Goal: Transaction & Acquisition: Purchase product/service

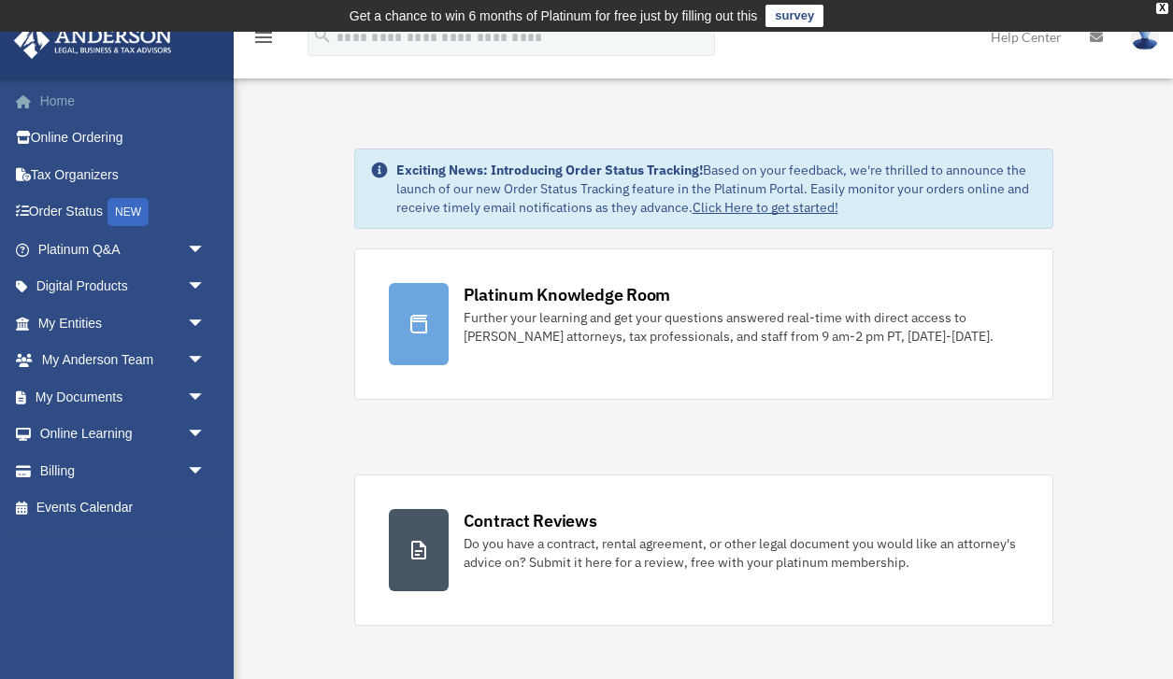
click at [69, 96] on link "Home" at bounding box center [123, 100] width 221 height 37
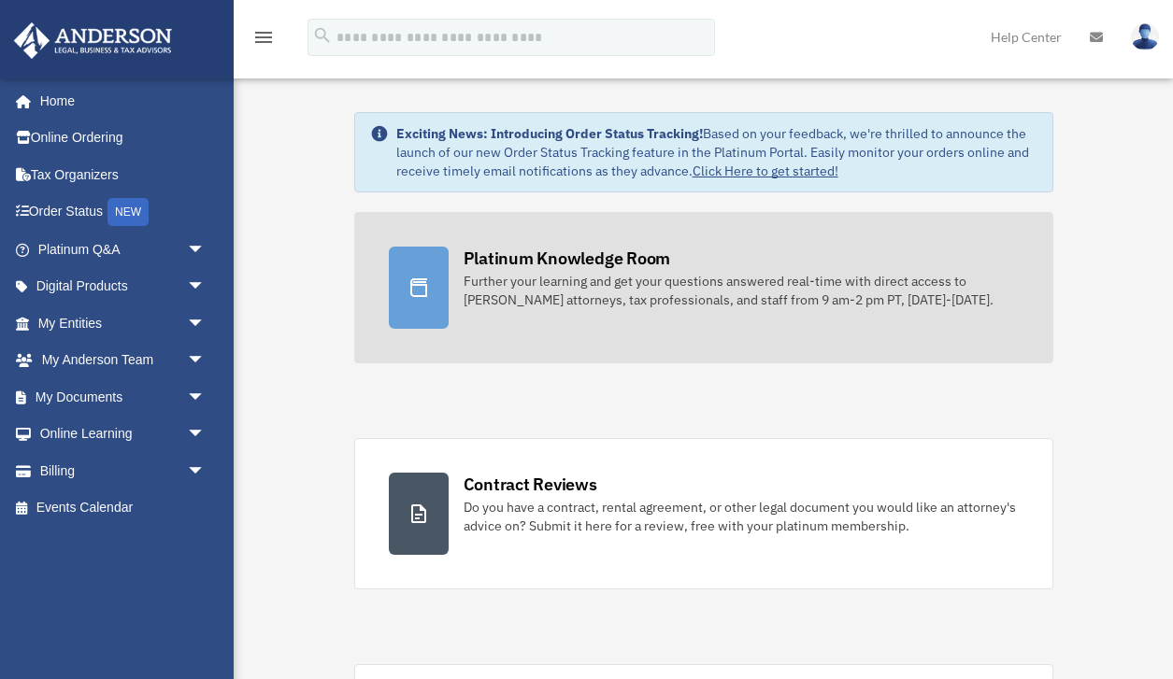
scroll to position [62, 0]
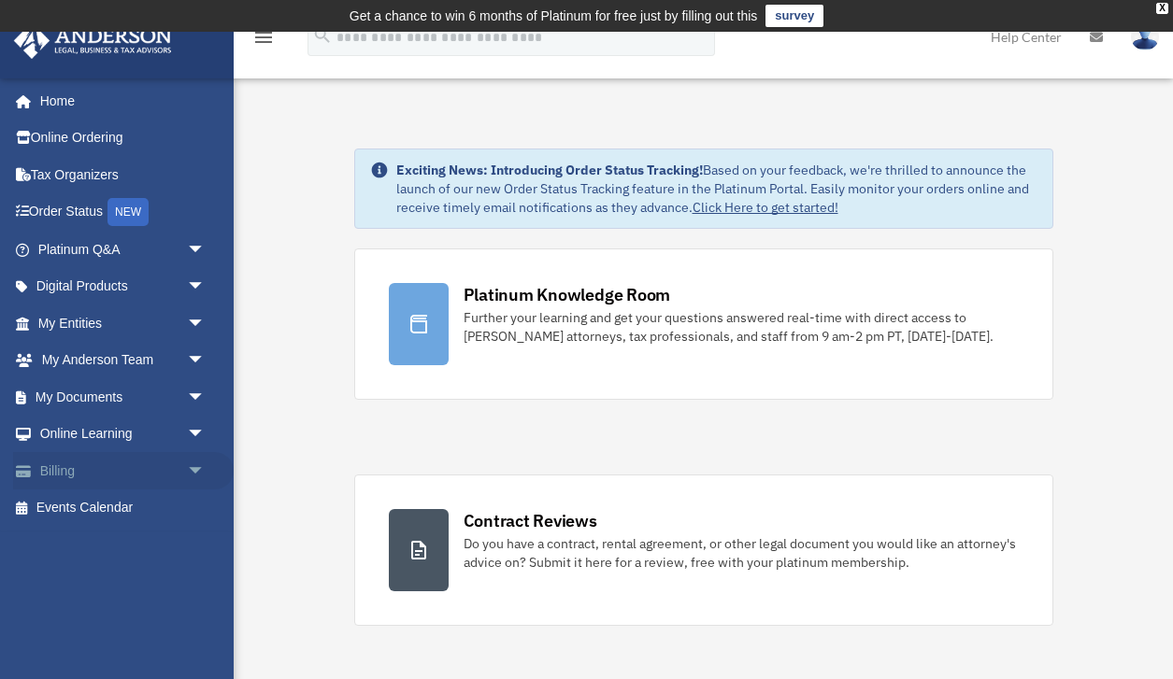
click at [141, 468] on link "Billing arrow_drop_down" at bounding box center [123, 470] width 221 height 37
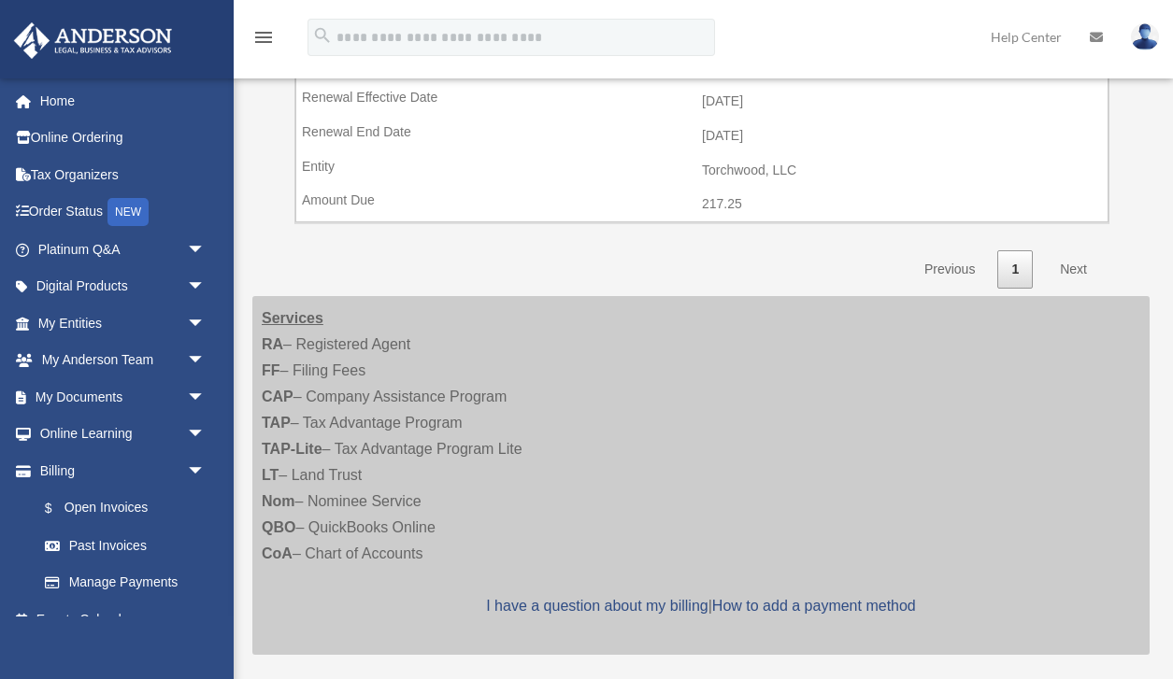
scroll to position [713, 0]
click at [1073, 263] on link "Next" at bounding box center [1073, 268] width 55 height 38
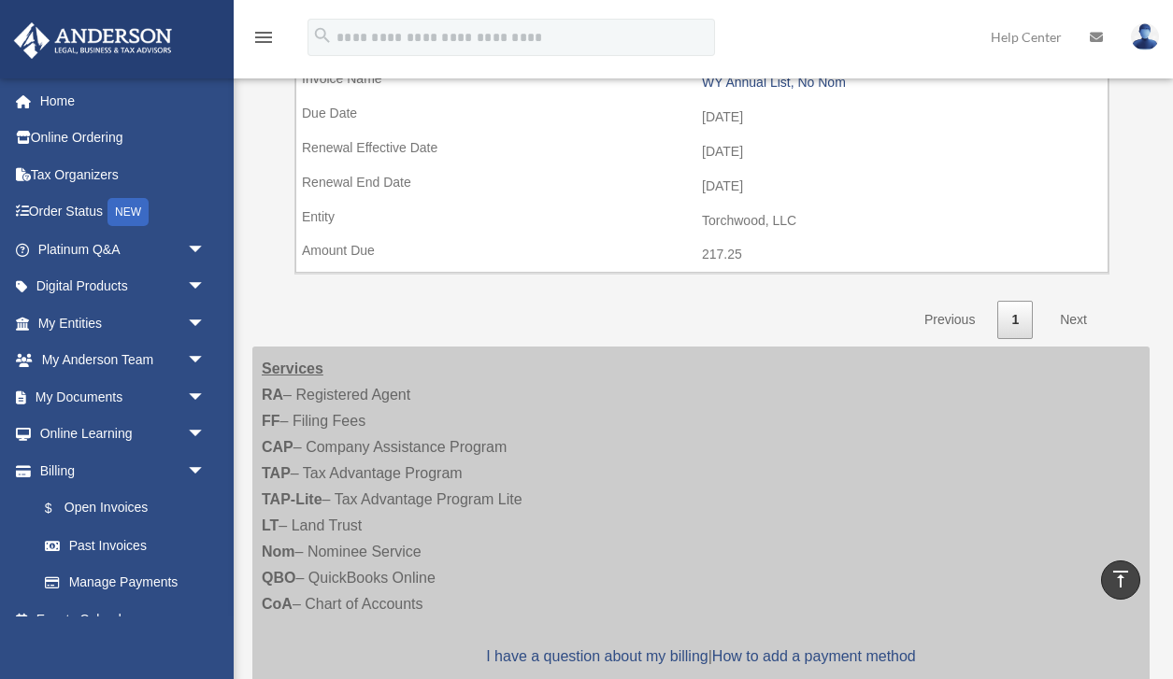
scroll to position [649, 0]
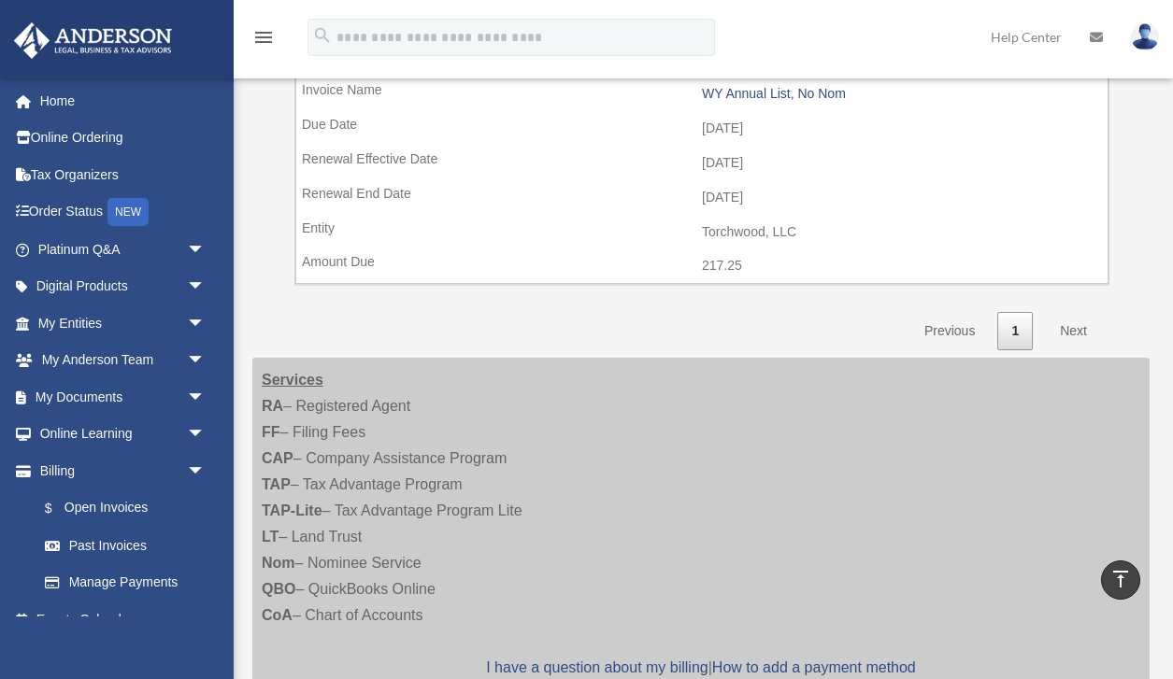
click at [1063, 333] on link "Next" at bounding box center [1073, 331] width 55 height 38
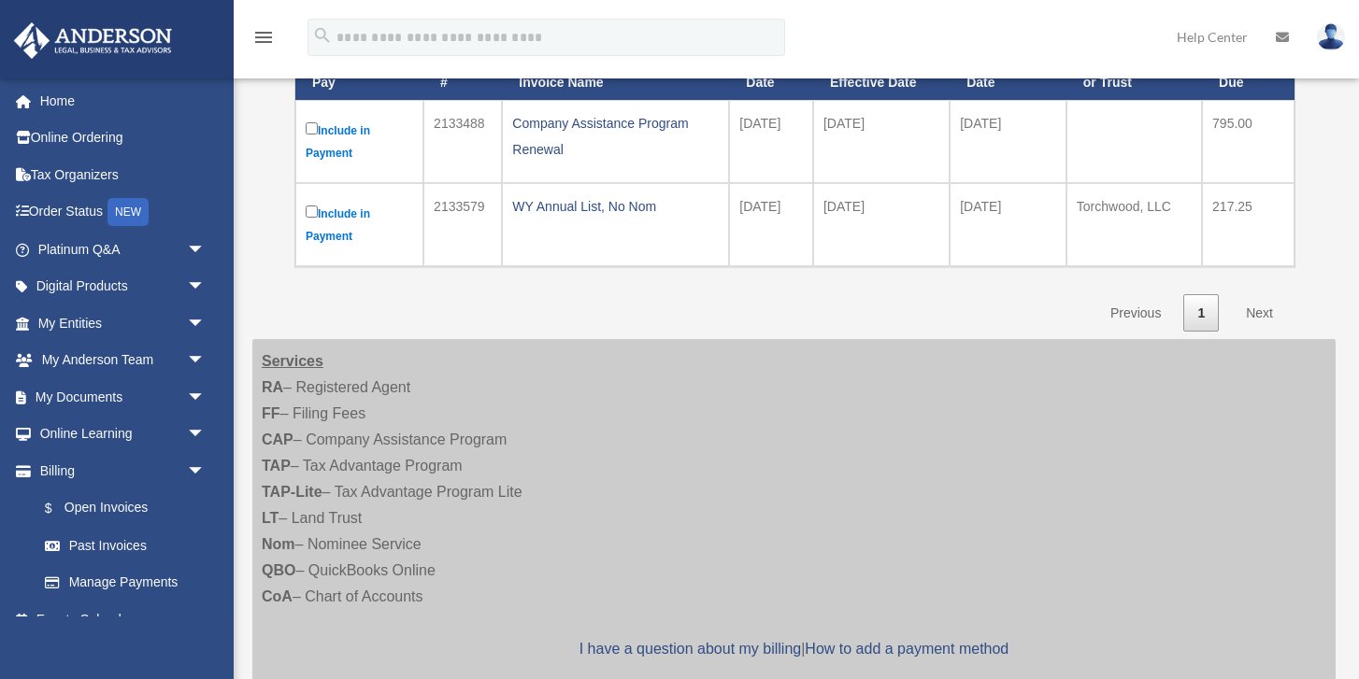
scroll to position [299, 0]
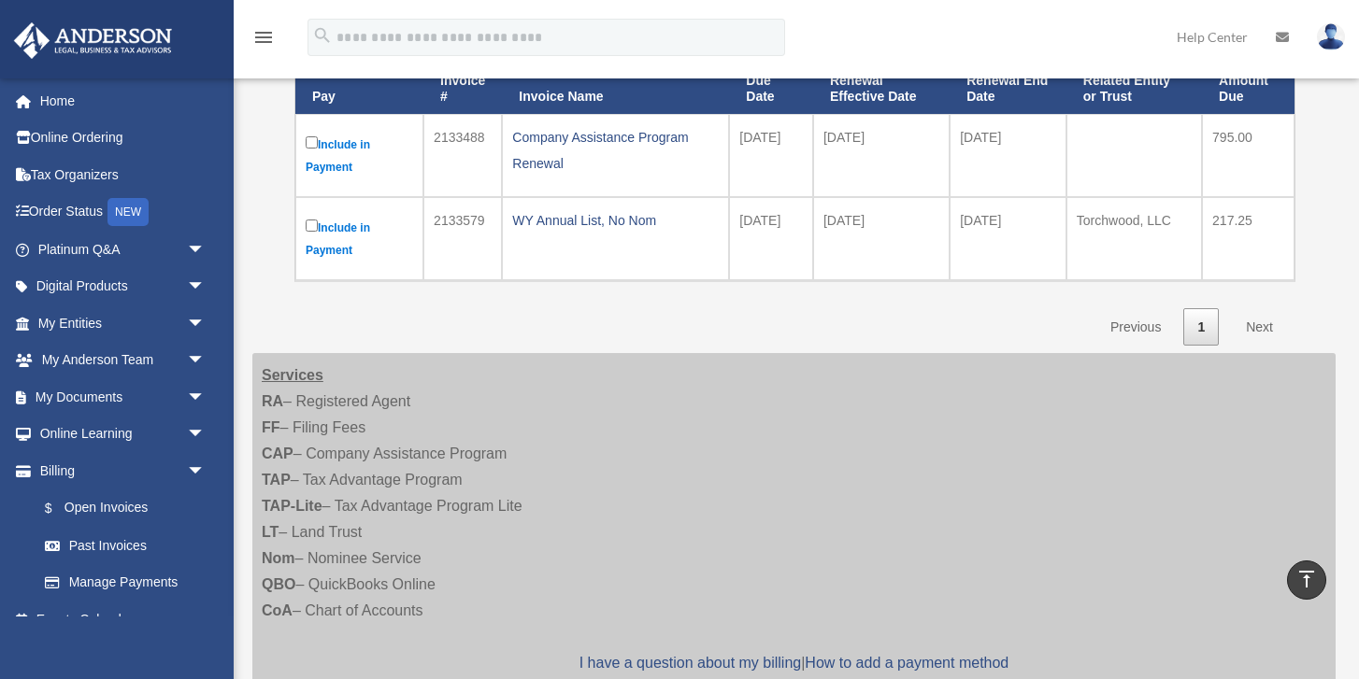
click at [1172, 327] on link "Next" at bounding box center [1258, 327] width 55 height 38
click at [1172, 325] on link "Next" at bounding box center [1258, 327] width 55 height 38
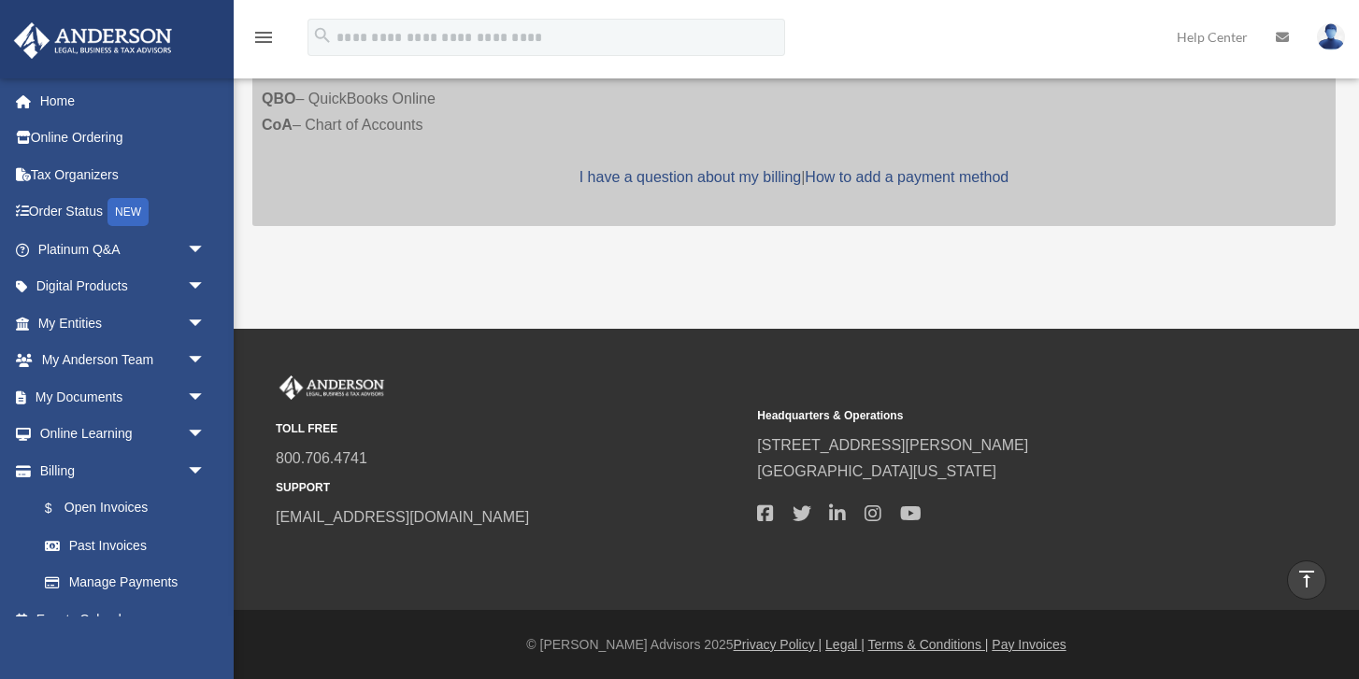
scroll to position [0, 0]
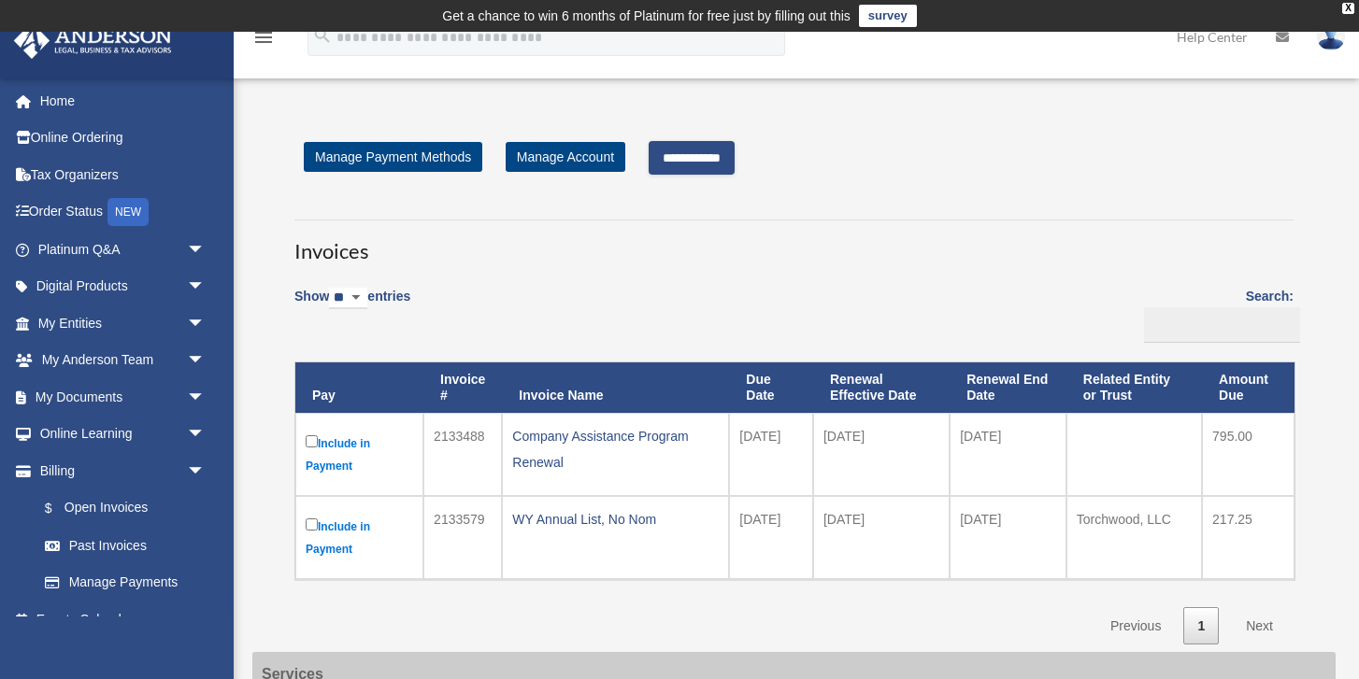
click at [722, 164] on input "**********" at bounding box center [691, 158] width 86 height 34
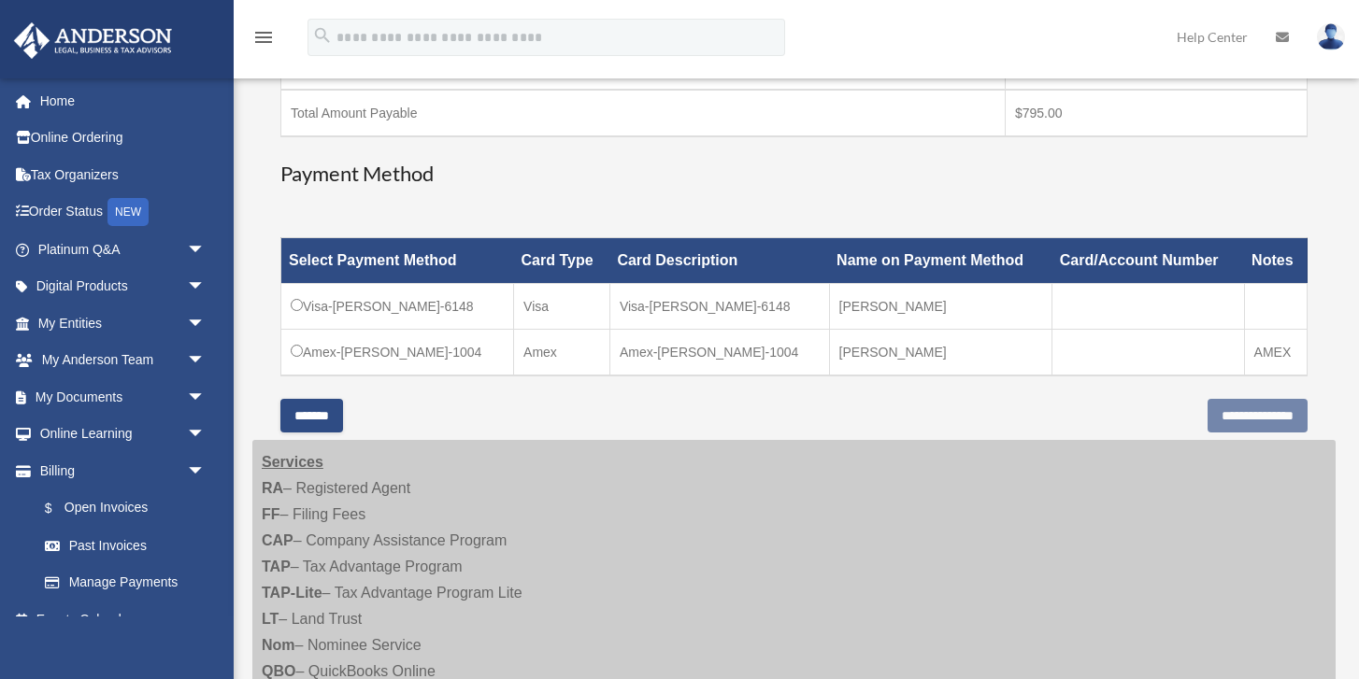
scroll to position [421, 0]
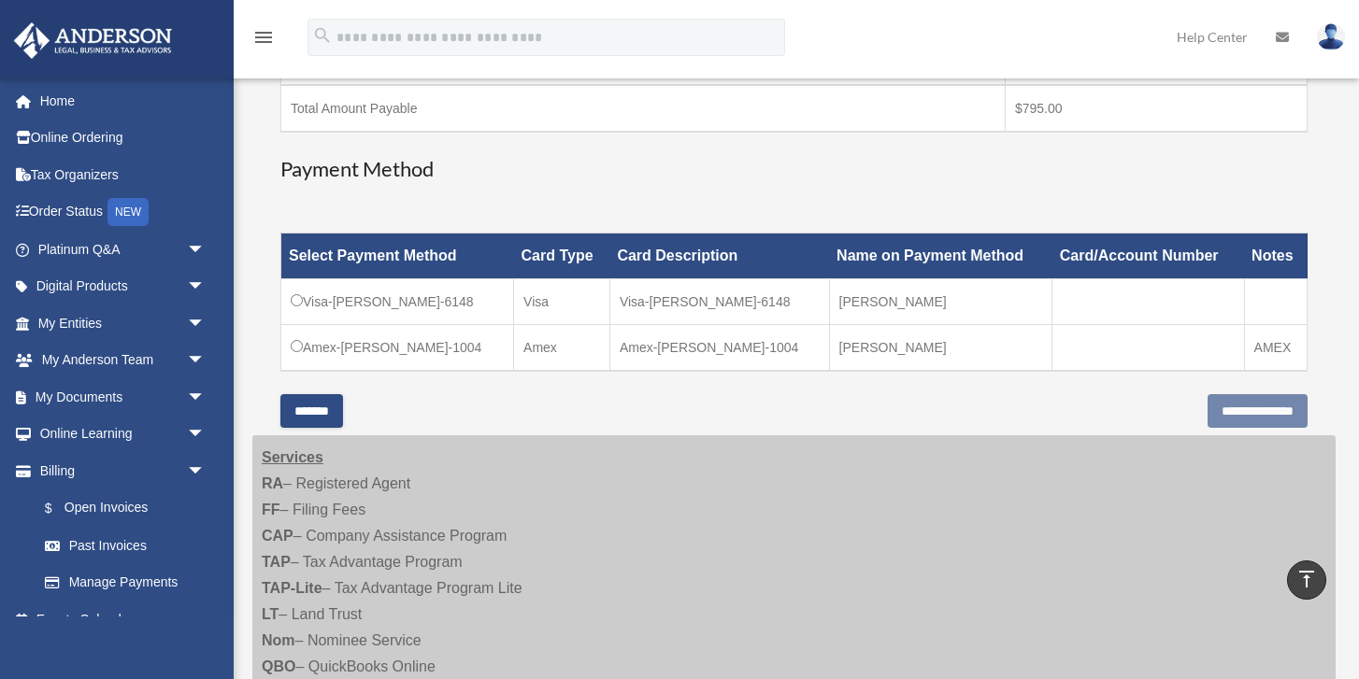
click at [294, 293] on td "Visa-Brian-Mukerjee-6148" at bounding box center [397, 302] width 233 height 46
click at [1172, 406] on input "**********" at bounding box center [1257, 411] width 100 height 34
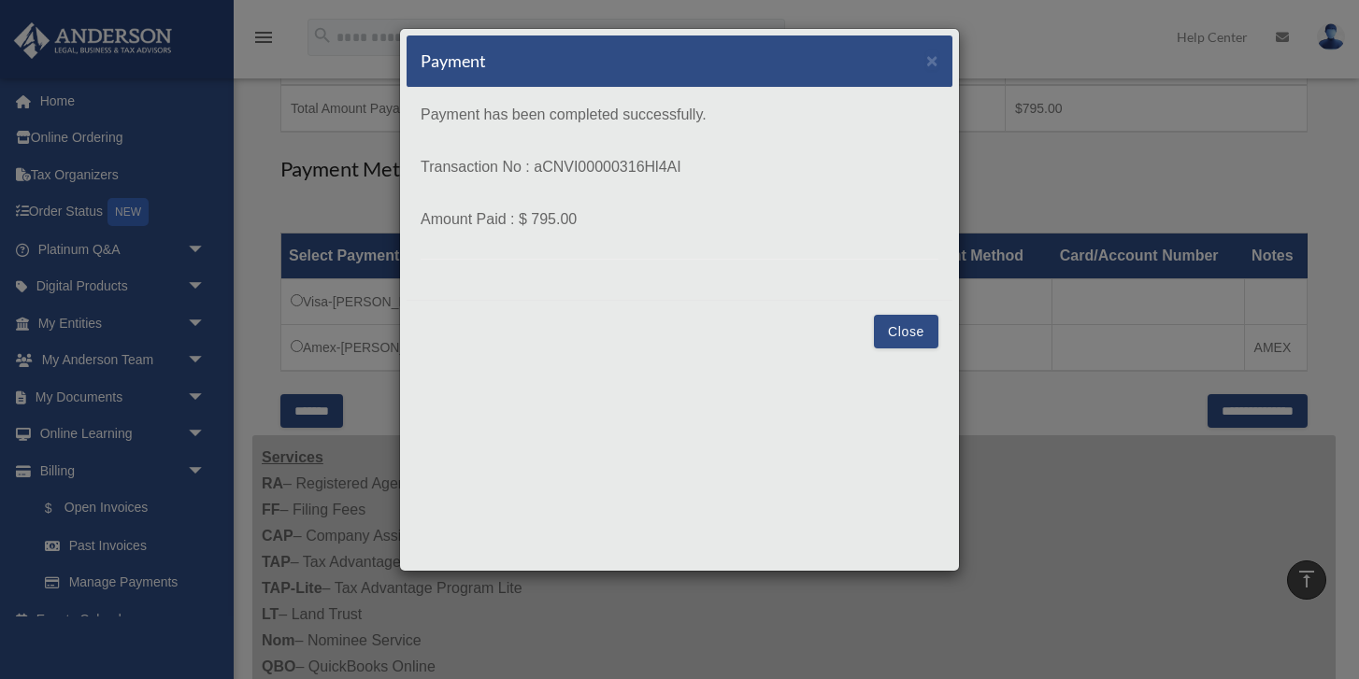
click at [912, 341] on button "Close" at bounding box center [906, 332] width 64 height 34
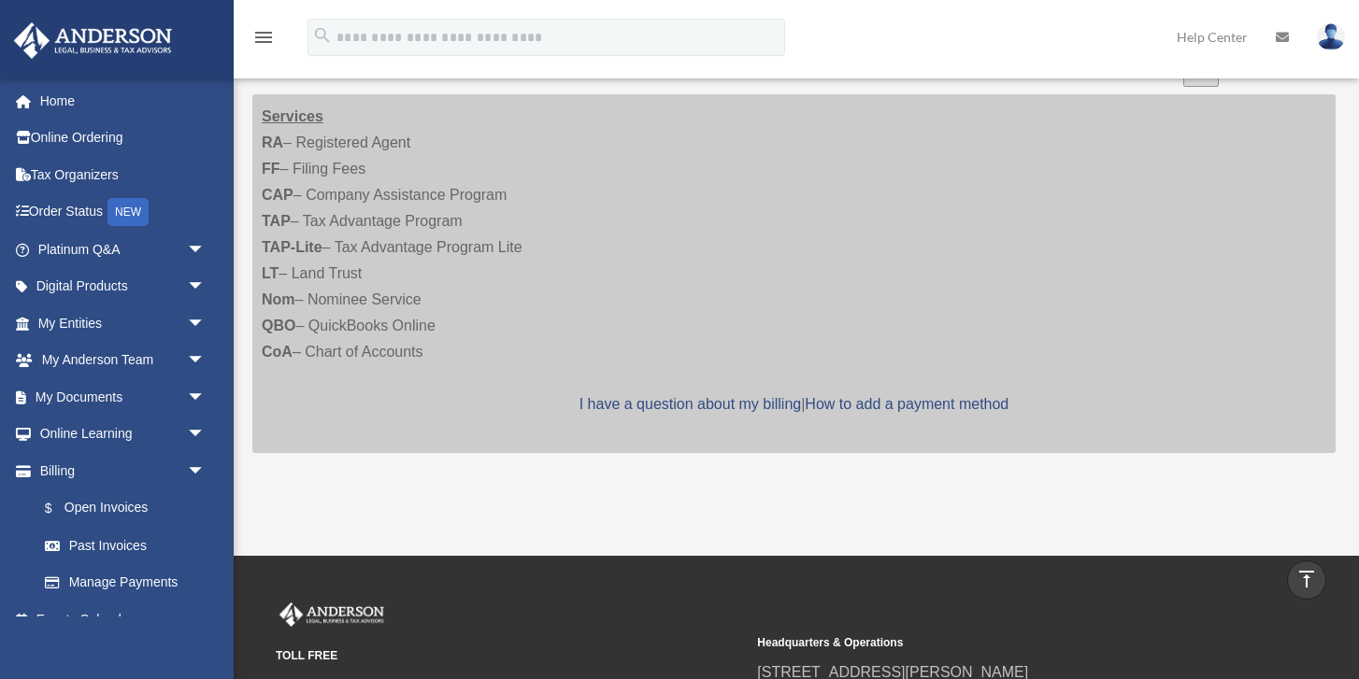
scroll to position [453, 0]
